Goal: Browse casually

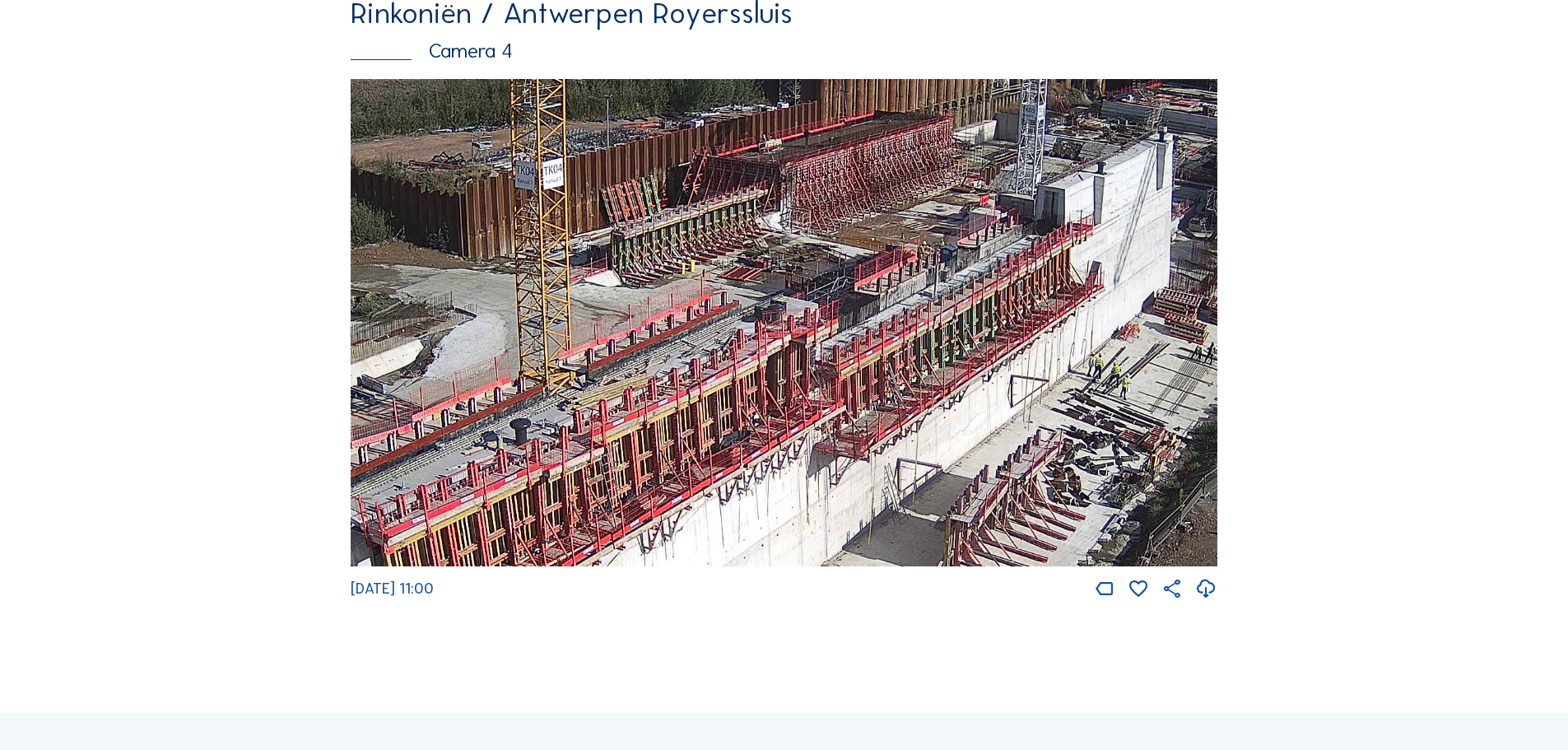
scroll to position [2965, 0]
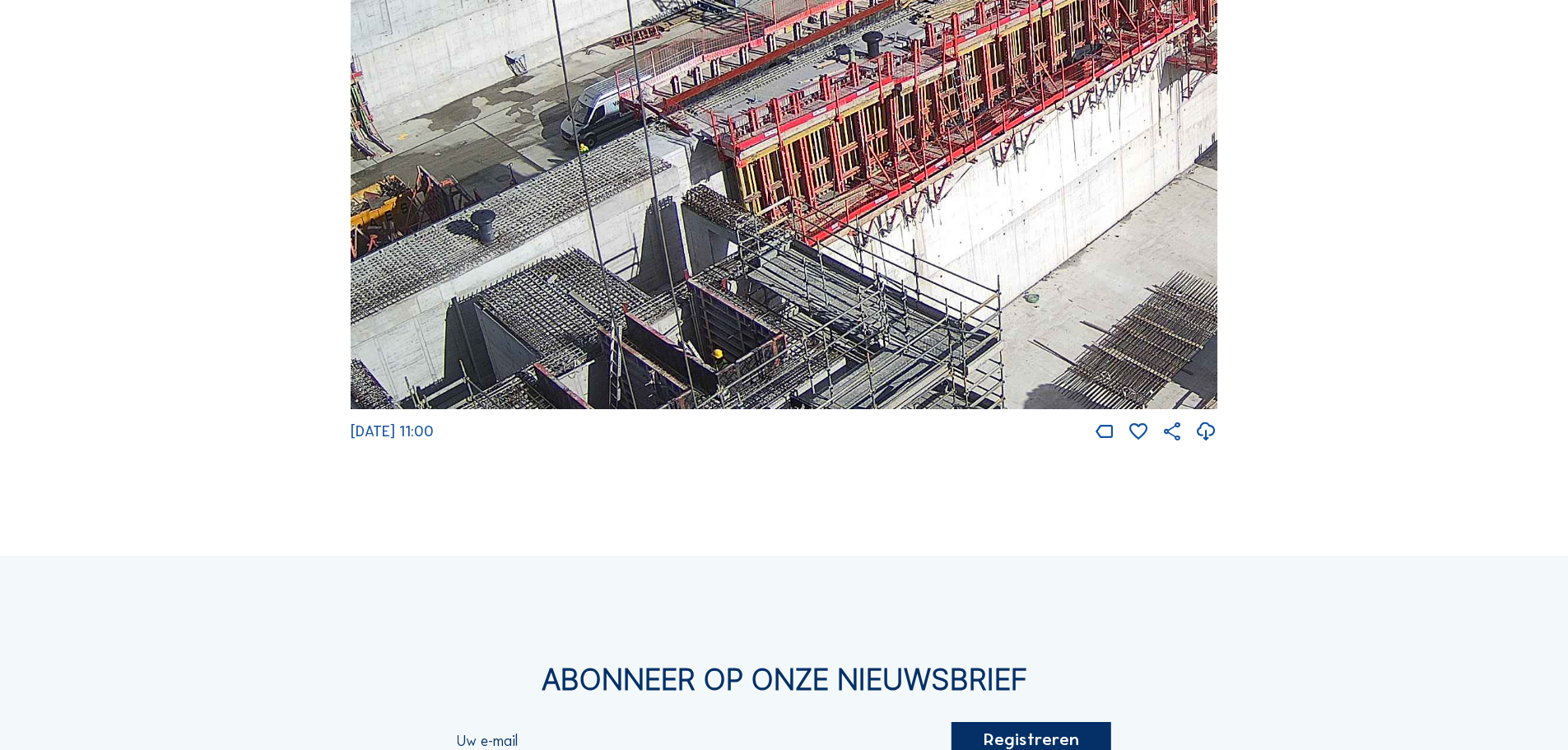
drag, startPoint x: 655, startPoint y: 333, endPoint x: 1081, endPoint y: 68, distance: 501.7
click at [1072, 73] on img at bounding box center [784, 166] width 867 height 488
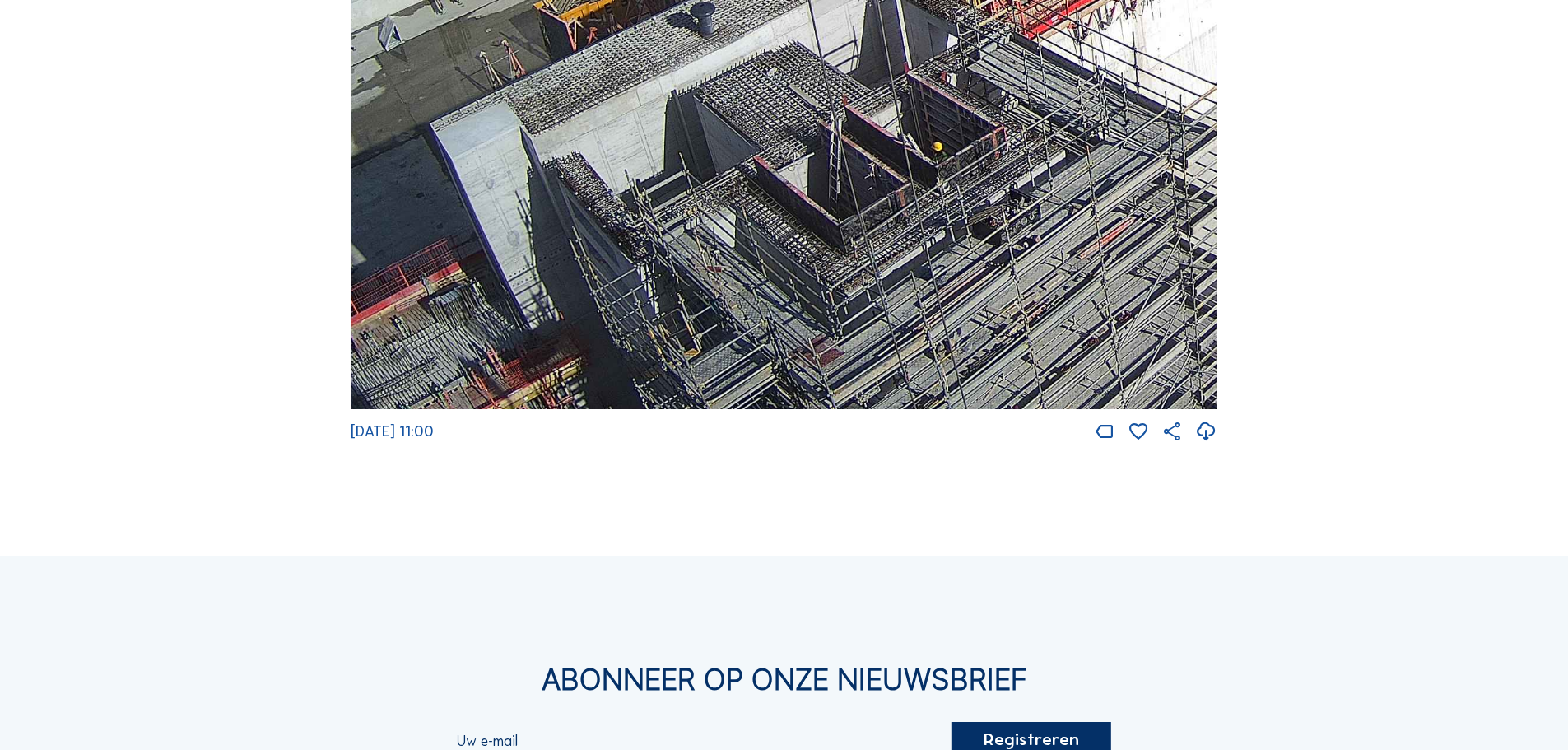
drag, startPoint x: 480, startPoint y: 305, endPoint x: 683, endPoint y: 82, distance: 301.6
click at [683, 82] on img at bounding box center [784, 166] width 867 height 488
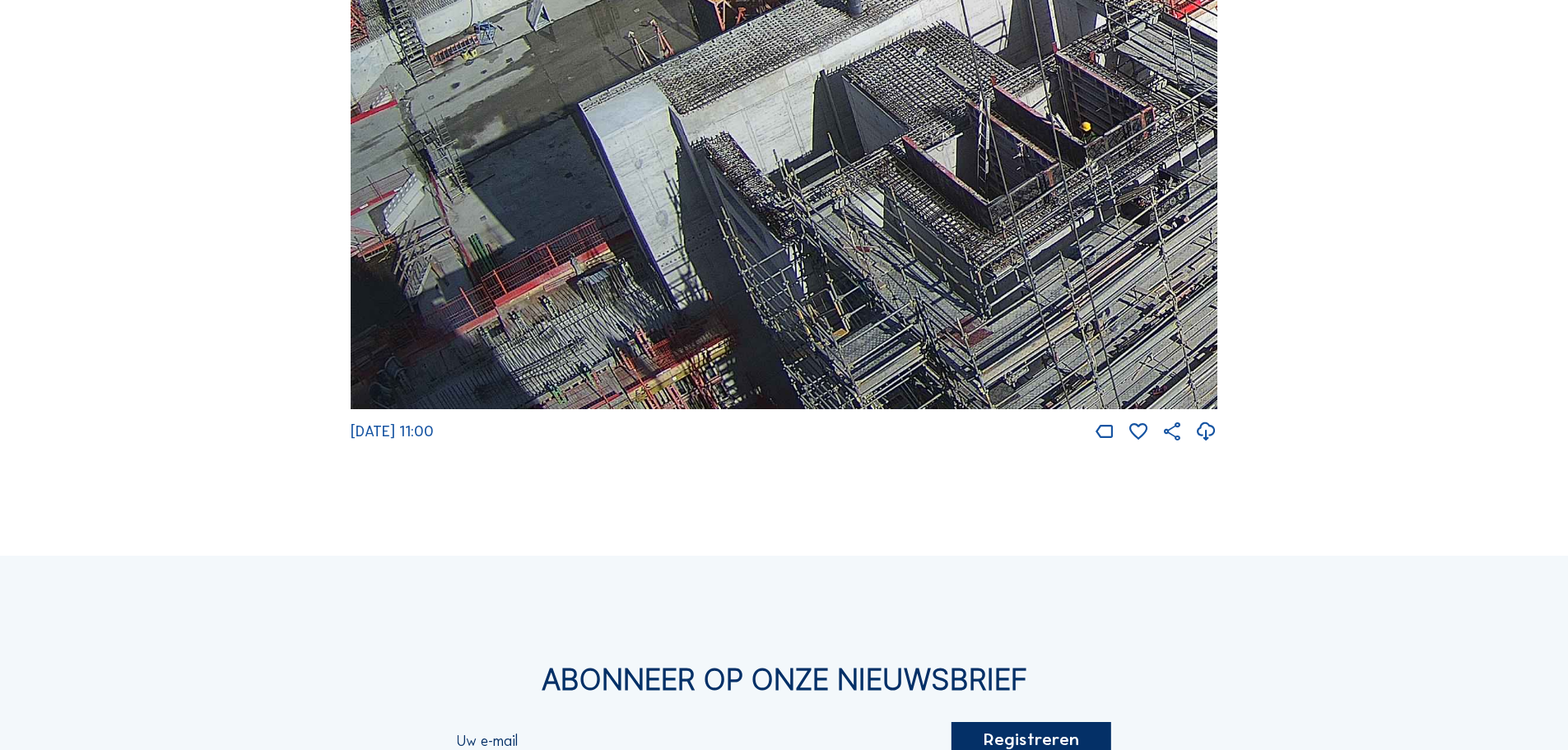
drag, startPoint x: 595, startPoint y: 72, endPoint x: 592, endPoint y: 21, distance: 51.1
click at [592, 21] on img at bounding box center [784, 166] width 867 height 488
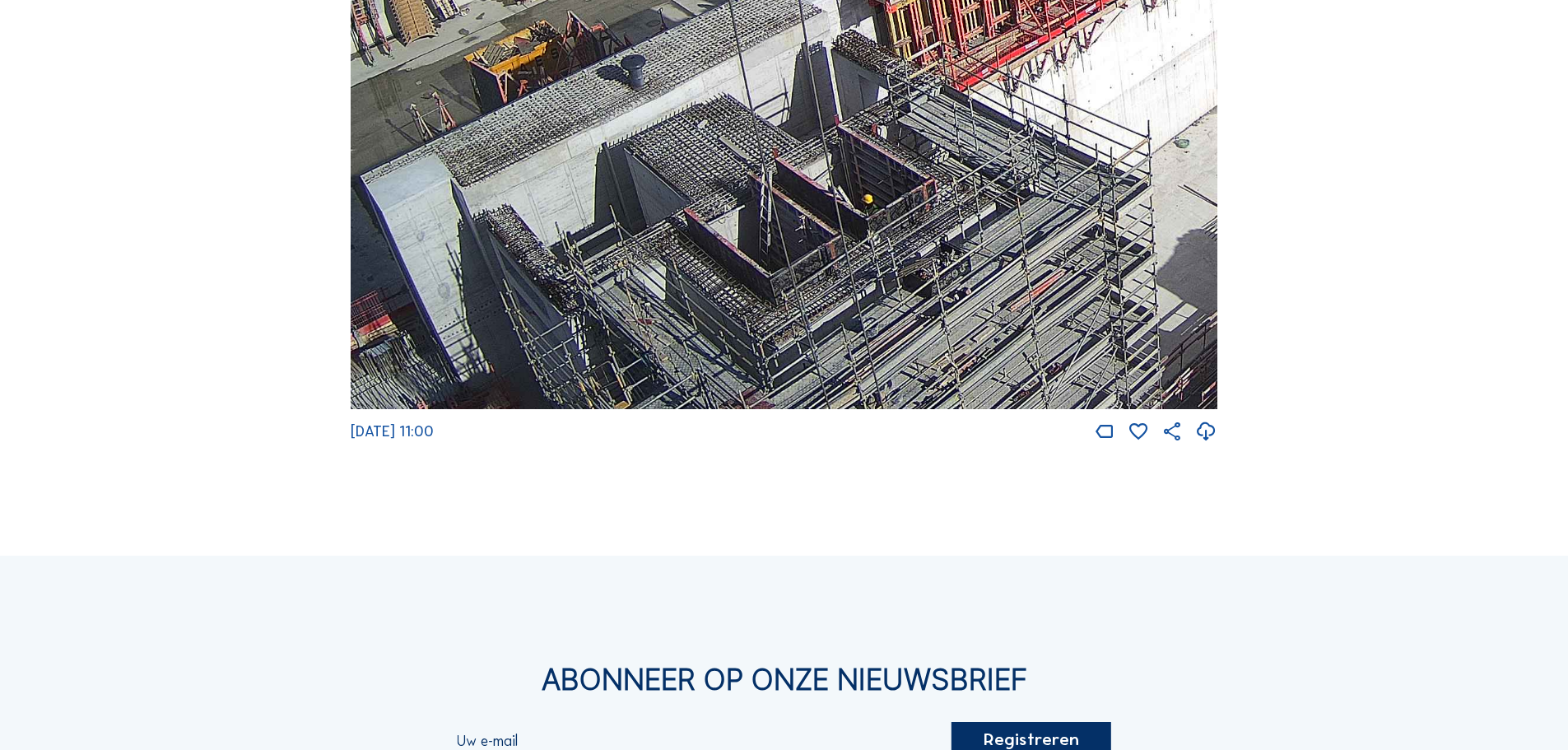
drag, startPoint x: 730, startPoint y: 175, endPoint x: 516, endPoint y: 248, distance: 226.1
click at [516, 248] on img at bounding box center [784, 166] width 867 height 488
drag, startPoint x: 940, startPoint y: 233, endPoint x: 882, endPoint y: 291, distance: 82.0
click at [882, 291] on img at bounding box center [784, 166] width 867 height 488
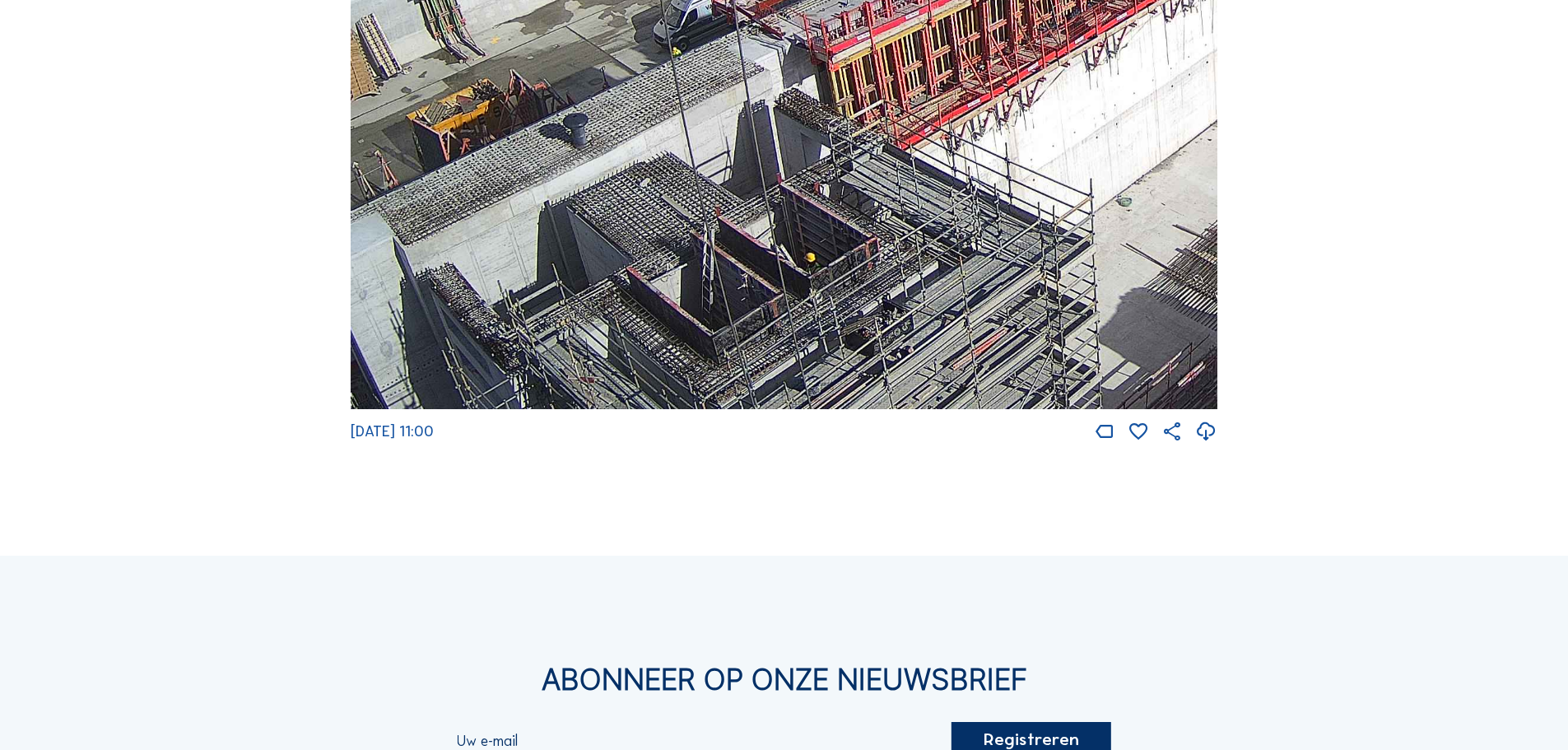
scroll to position [2801, 0]
